Goal: Task Accomplishment & Management: Complete application form

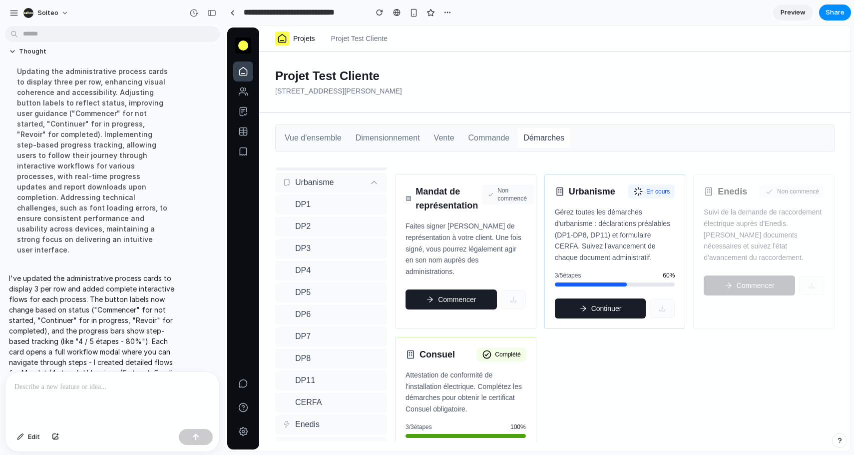
scroll to position [1, 0]
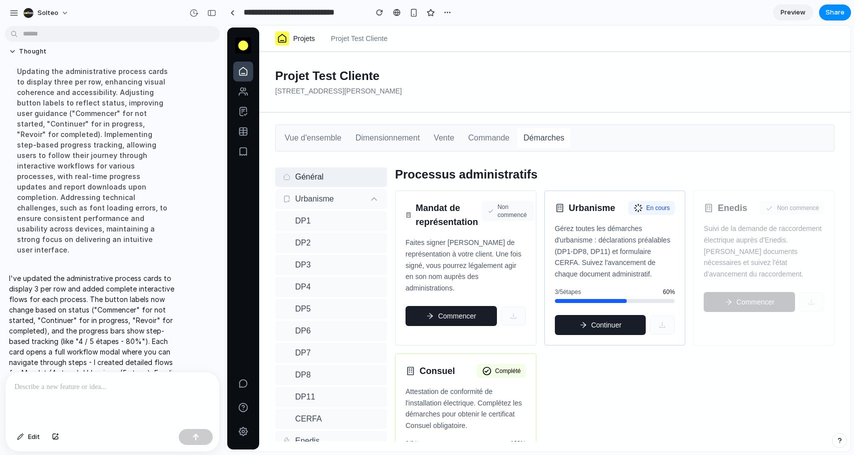
click at [646, 200] on div "Urbanisme En cours Gérez toutes les démarches d'urbanisme : déclarations préala…" at bounding box center [615, 267] width 141 height 155
click at [650, 209] on span "En cours" at bounding box center [657, 208] width 23 height 8
click at [617, 335] on button "Continuer" at bounding box center [600, 325] width 91 height 20
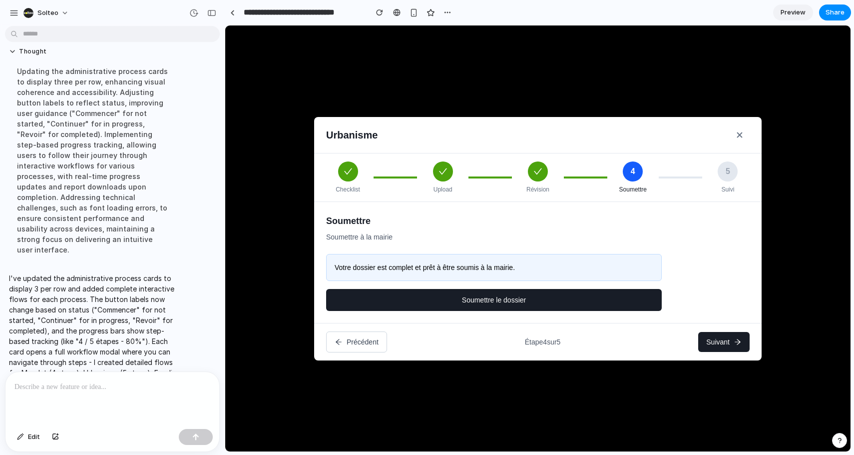
click at [734, 351] on button "Suivant" at bounding box center [723, 342] width 51 height 20
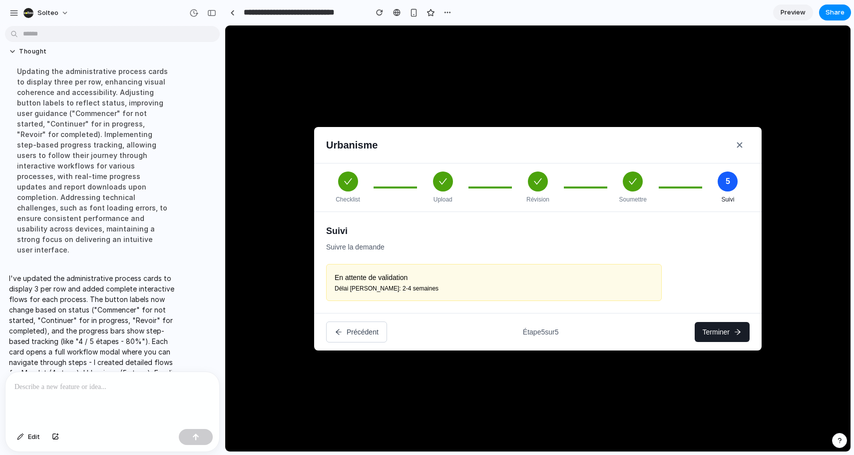
click at [736, 335] on icon at bounding box center [738, 332] width 8 height 8
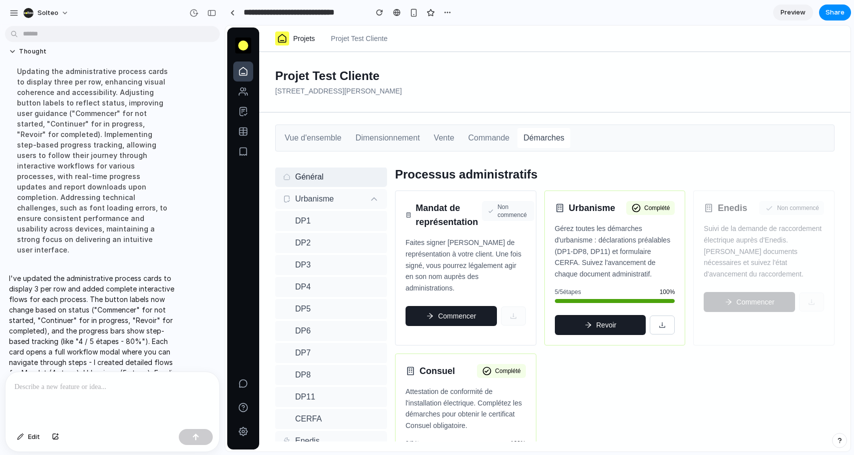
click at [441, 313] on button "Commencer" at bounding box center [451, 316] width 91 height 20
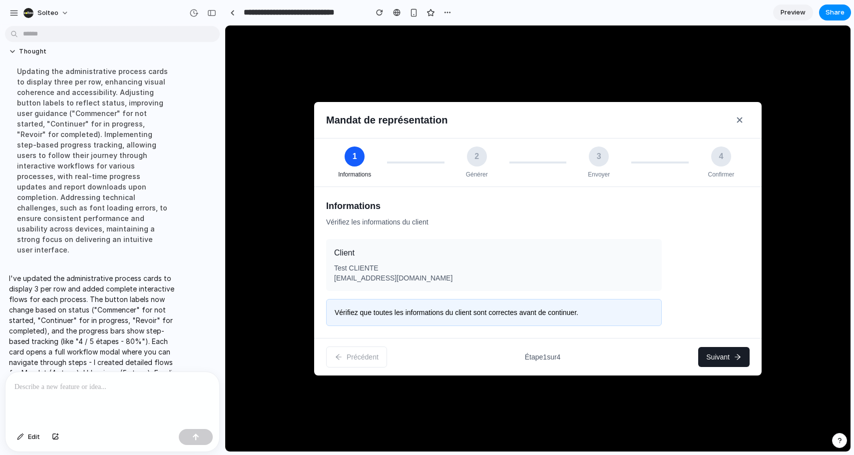
click at [704, 358] on button "Suivant" at bounding box center [723, 357] width 51 height 20
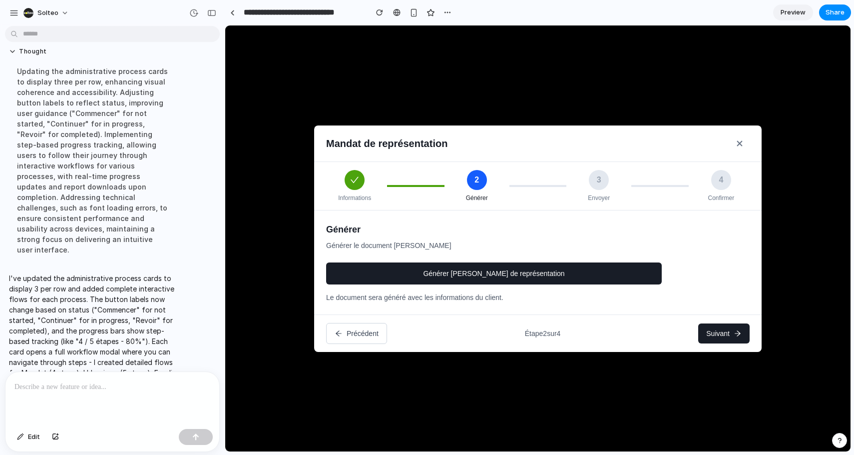
click at [728, 338] on button "Suivant" at bounding box center [723, 333] width 51 height 20
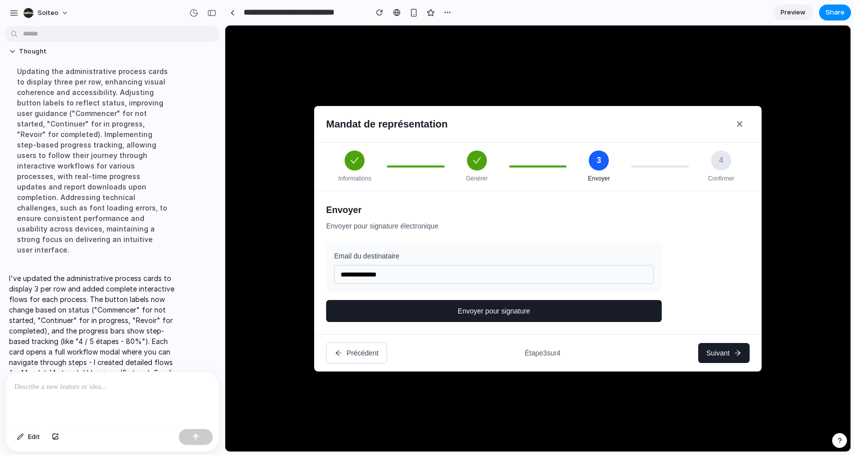
click at [729, 340] on div "Précédent Étape 3 sur 4 Suivant" at bounding box center [538, 352] width 448 height 37
click at [733, 354] on button "Suivant" at bounding box center [723, 353] width 51 height 20
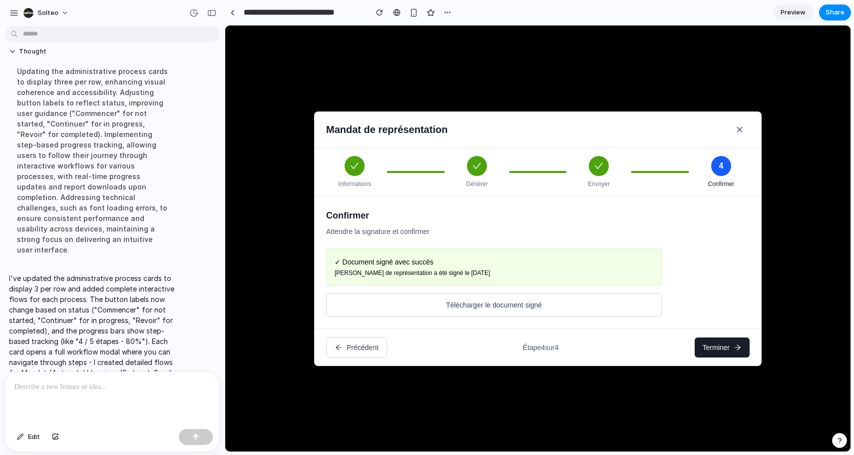
click at [733, 354] on button "Terminer" at bounding box center [722, 347] width 55 height 20
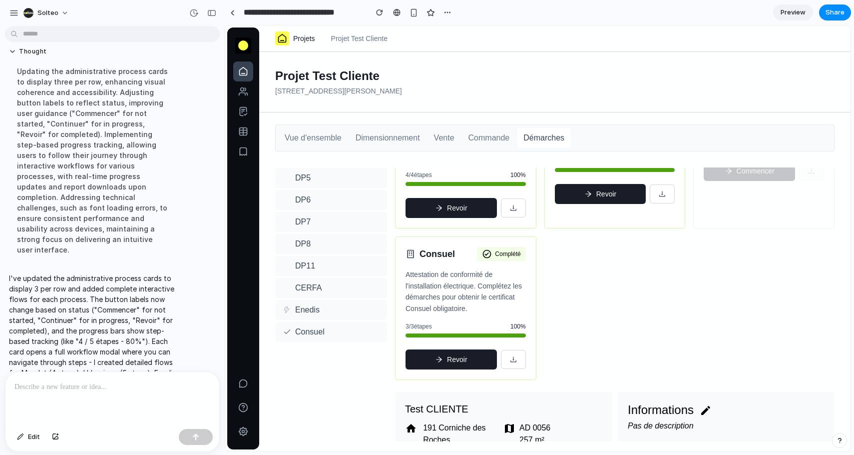
scroll to position [116, 0]
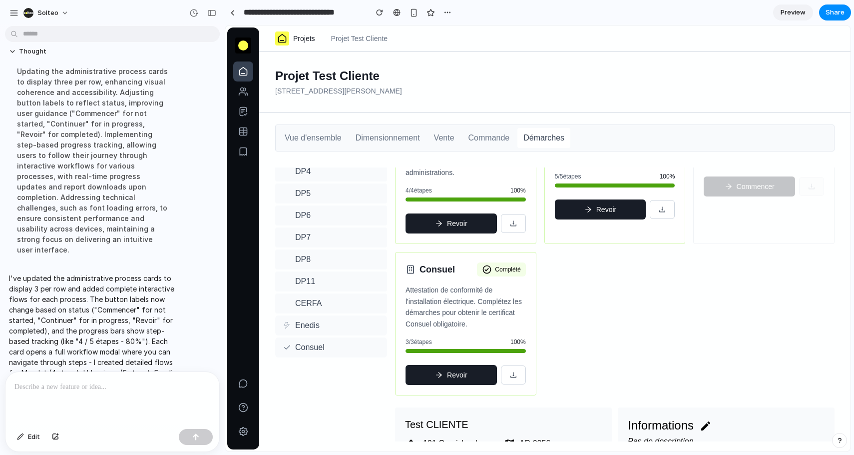
click at [463, 232] on button "Revoir" at bounding box center [451, 223] width 91 height 20
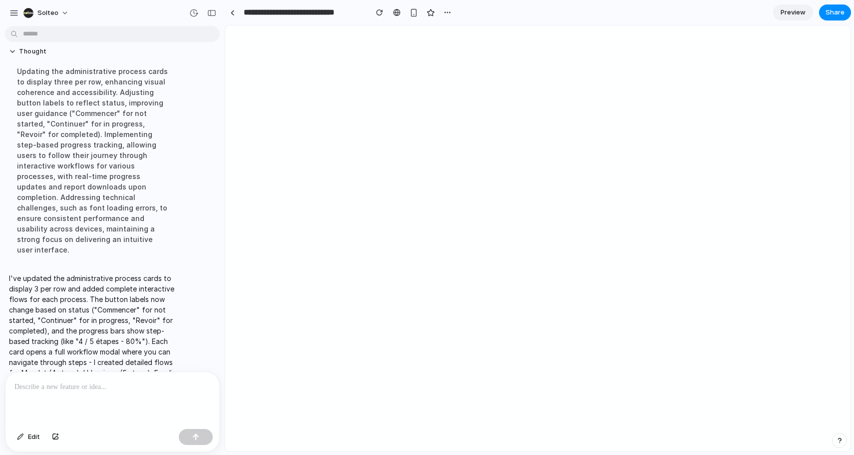
click at [240, 14] on div "**********" at bounding box center [340, 12] width 230 height 18
click at [232, 14] on div at bounding box center [232, 12] width 4 height 5
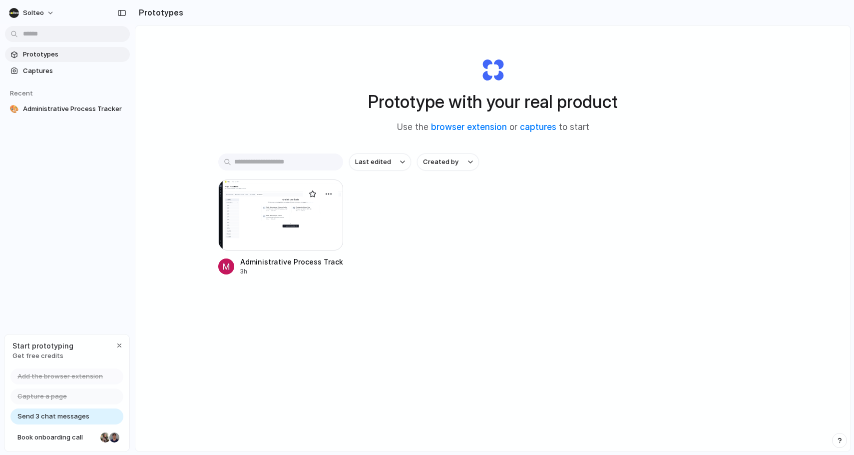
click at [284, 232] on div at bounding box center [280, 214] width 125 height 71
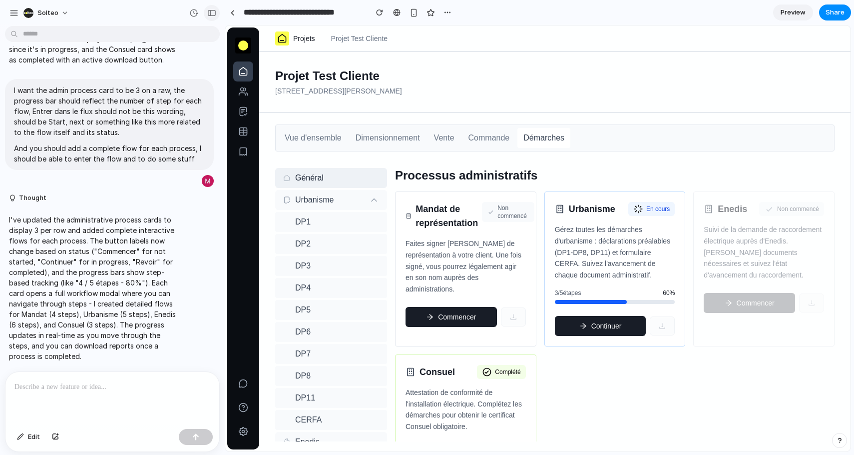
click at [210, 15] on div "button" at bounding box center [211, 12] width 9 height 7
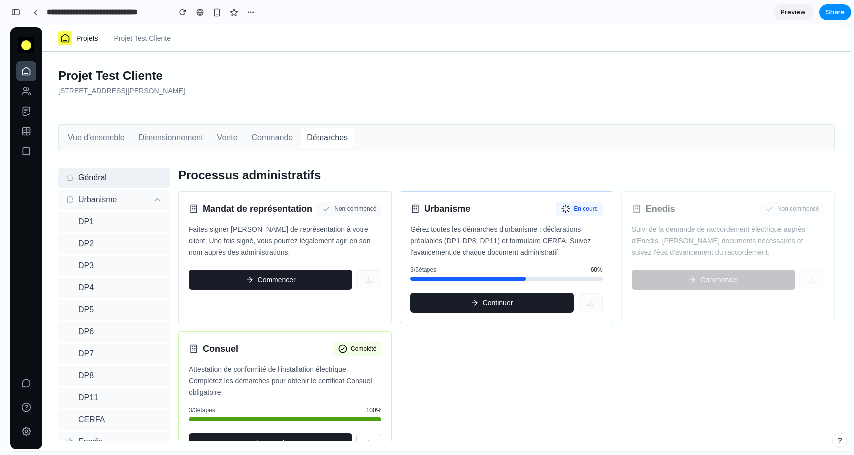
click at [442, 353] on div "Mandat de représentation Non commencé Faites signer [PERSON_NAME] de représenta…" at bounding box center [506, 327] width 656 height 272
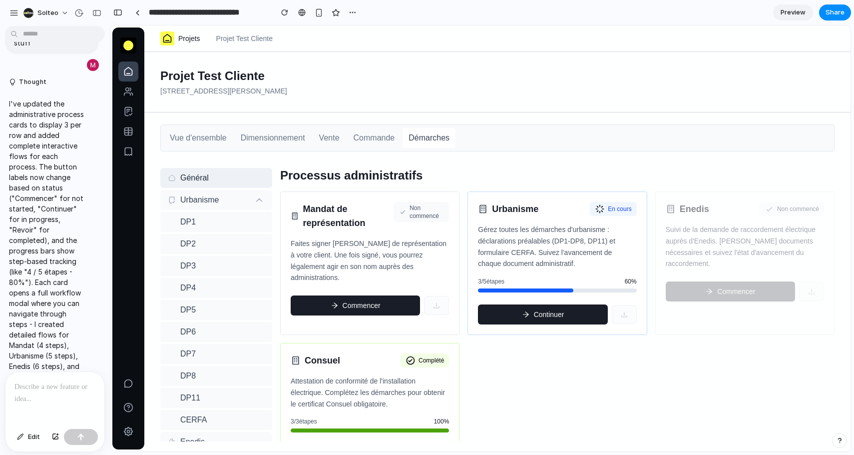
click at [37, 408] on div at bounding box center [54, 398] width 99 height 53
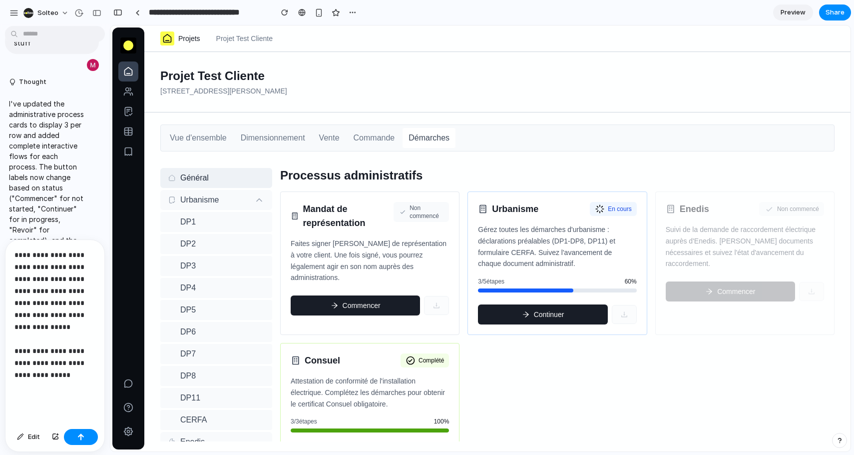
click at [29, 353] on p "**********" at bounding box center [54, 321] width 81 height 144
click at [29, 389] on p "**********" at bounding box center [54, 321] width 81 height 144
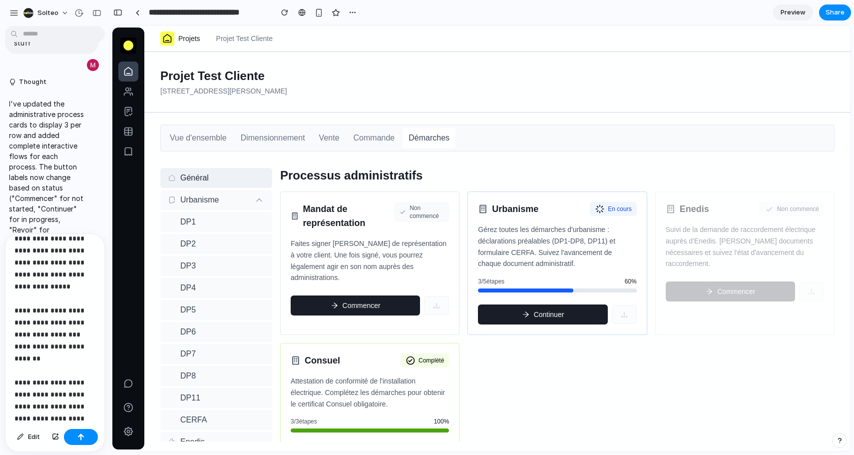
scroll to position [46, 0]
click at [74, 435] on button "button" at bounding box center [81, 437] width 34 height 16
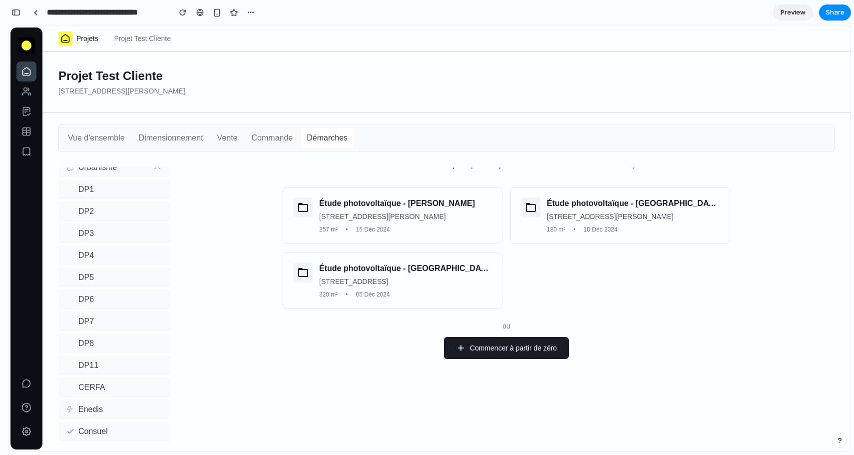
scroll to position [0, 0]
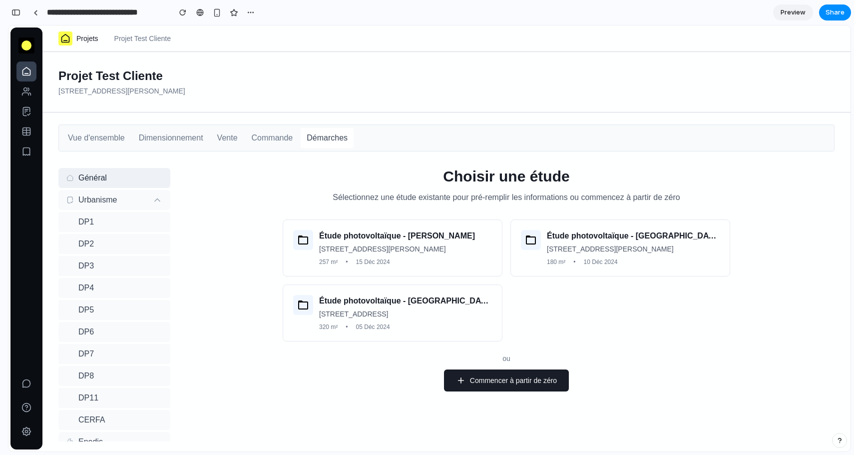
click at [383, 236] on h3 "Étude photovoltaïque - [PERSON_NAME]" at bounding box center [405, 236] width 173 height 12
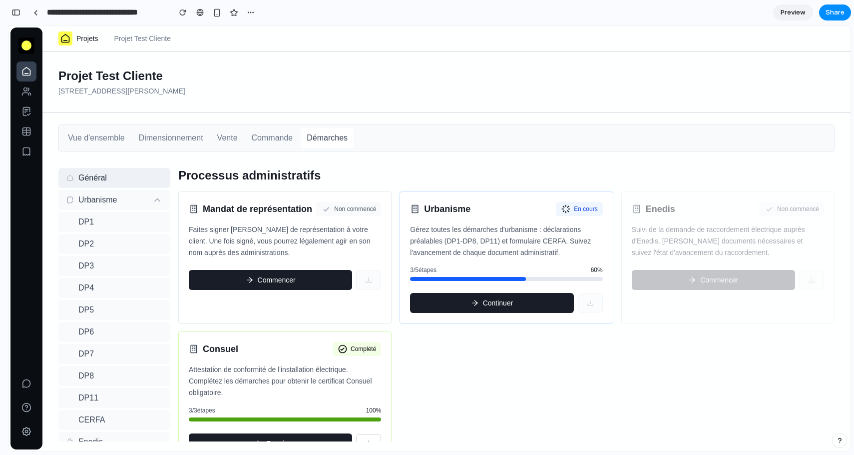
click at [301, 290] on button "Commencer" at bounding box center [270, 280] width 163 height 20
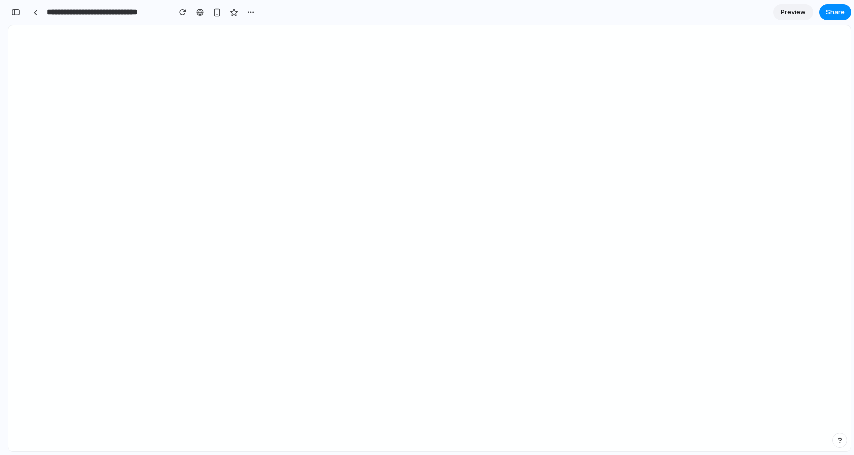
scroll to position [2259, 0]
click at [448, 258] on span "Try again" at bounding box center [449, 257] width 29 height 10
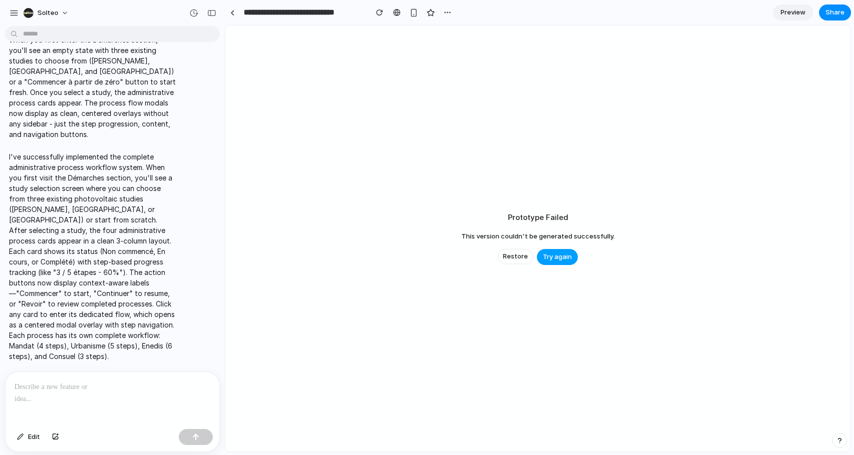
scroll to position [854, 0]
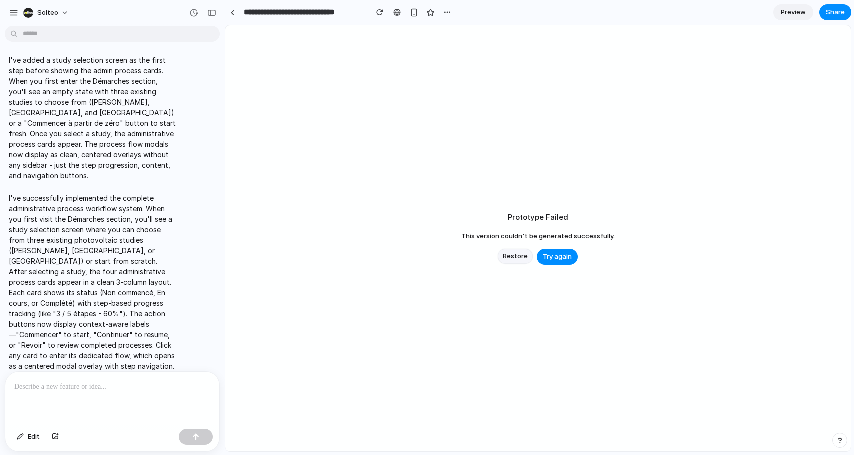
click at [519, 260] on span "Restore" at bounding box center [515, 256] width 25 height 10
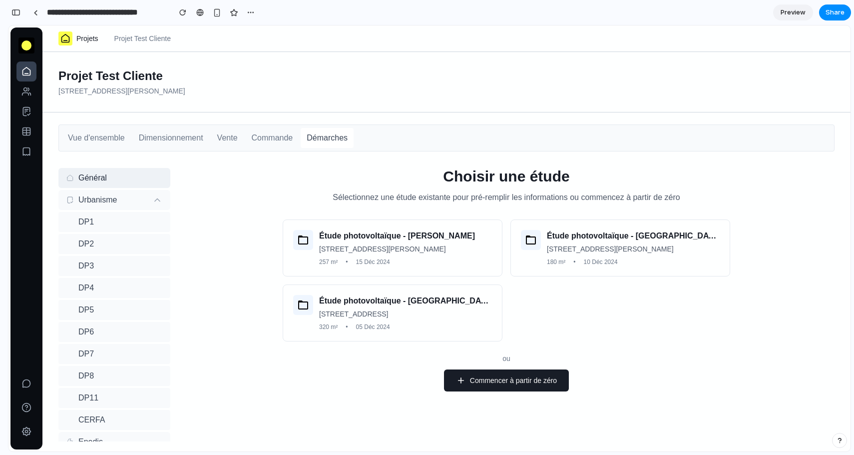
scroll to position [2259, 0]
click at [484, 276] on button "Étude photovoltaïque - [PERSON_NAME] 191 [GEOGRAPHIC_DATA], 06270 [PERSON_NAME]…" at bounding box center [393, 247] width 220 height 57
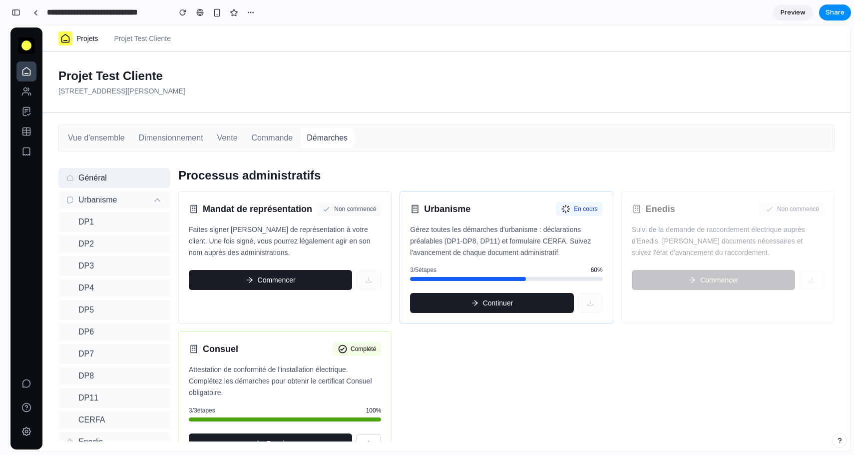
click at [305, 289] on button "Commencer" at bounding box center [270, 280] width 163 height 20
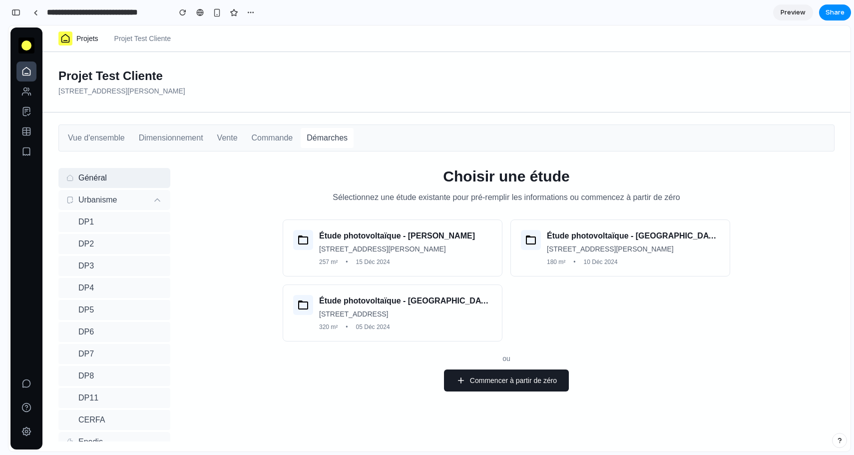
scroll to position [0, 0]
click at [425, 254] on p "[STREET_ADDRESS][PERSON_NAME]" at bounding box center [405, 249] width 173 height 10
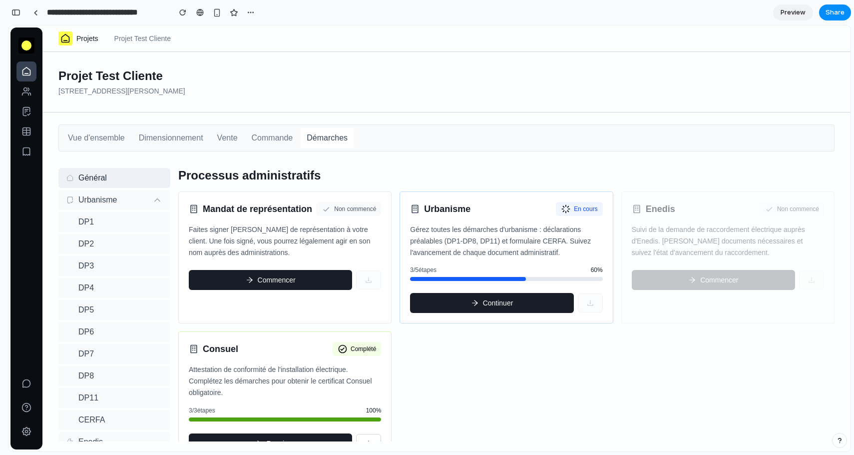
click at [518, 303] on button "Continuer" at bounding box center [491, 303] width 163 height 20
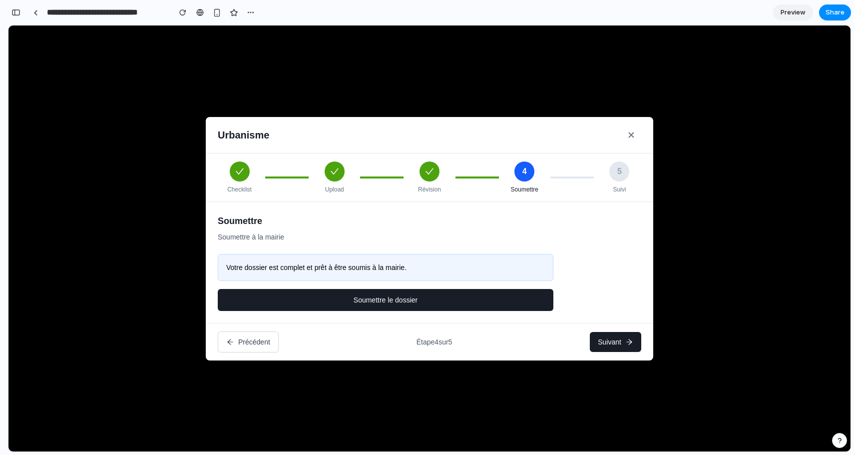
click at [615, 347] on button "Suivant" at bounding box center [615, 342] width 51 height 20
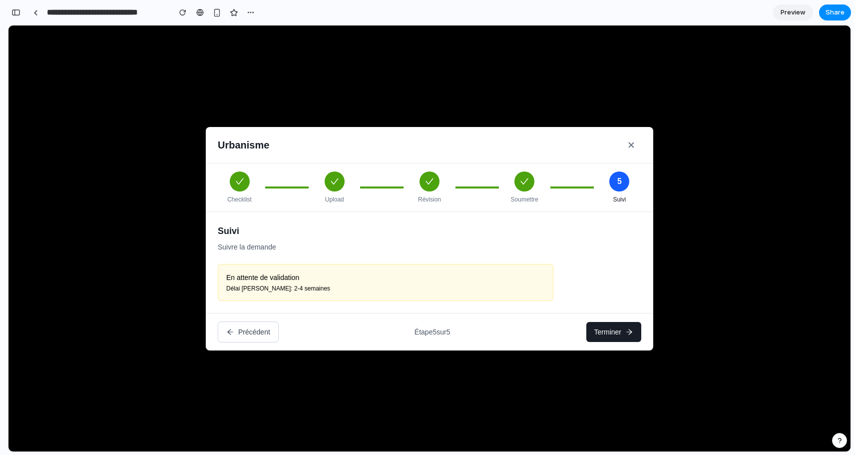
click at [615, 347] on div "Précédent Étape 5 sur 5 Terminer" at bounding box center [430, 331] width 448 height 37
click at [624, 334] on button "Terminer" at bounding box center [613, 332] width 55 height 20
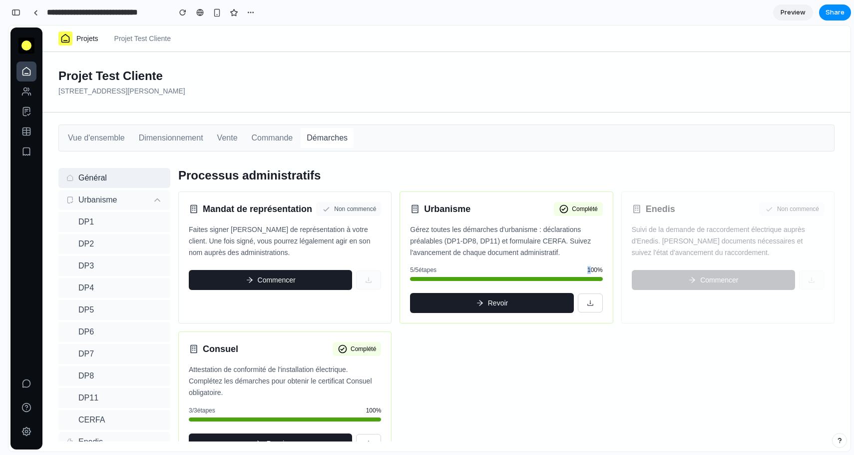
drag, startPoint x: 588, startPoint y: 268, endPoint x: 567, endPoint y: 268, distance: 21.0
click at [567, 268] on div "5 / 5 étapes 100 %" at bounding box center [506, 270] width 192 height 8
click at [479, 271] on div "5 / 5 étapes 100 %" at bounding box center [506, 270] width 192 height 8
drag, startPoint x: 443, startPoint y: 270, endPoint x: 410, endPoint y: 270, distance: 32.5
click at [414, 270] on span "5 / 5 étapes" at bounding box center [423, 270] width 26 height 8
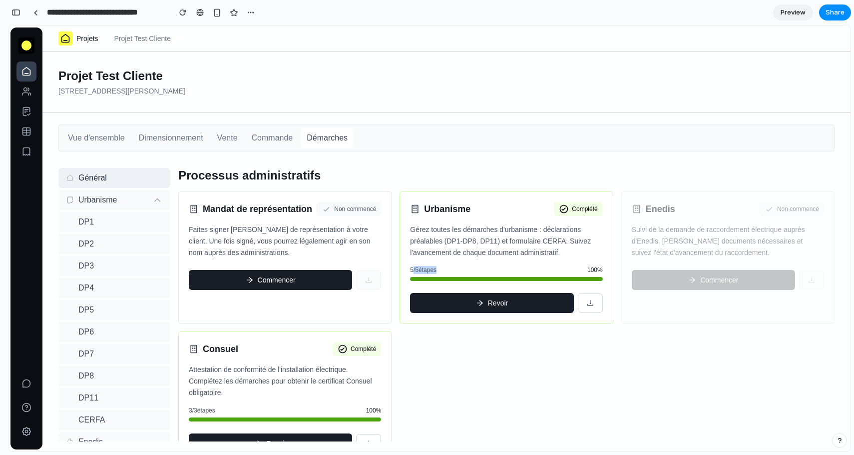
click at [588, 300] on icon at bounding box center [590, 303] width 8 height 8
